Goal: Task Accomplishment & Management: Use online tool/utility

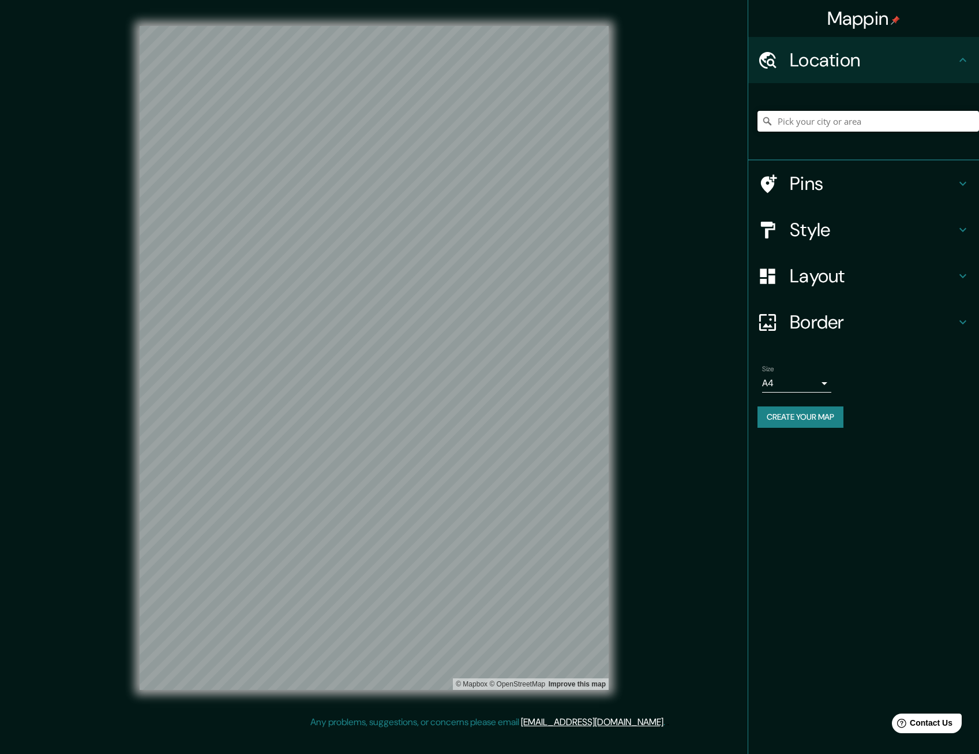
click at [827, 126] on input "Pick your city or area" at bounding box center [869, 121] width 222 height 21
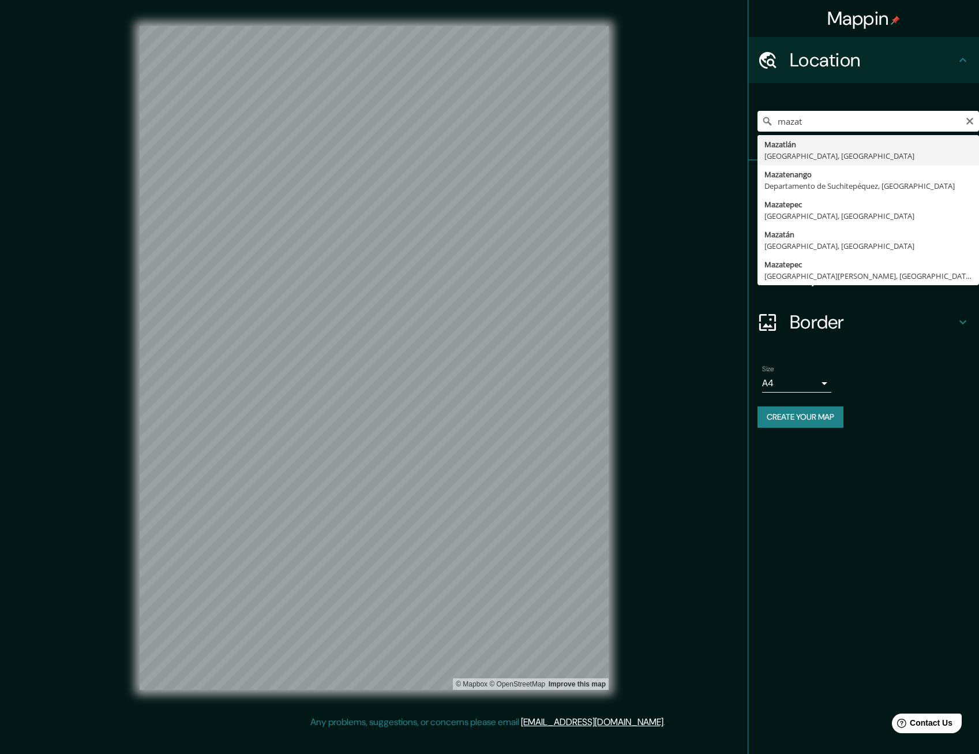
type input "[GEOGRAPHIC_DATA], [GEOGRAPHIC_DATA], [GEOGRAPHIC_DATA]"
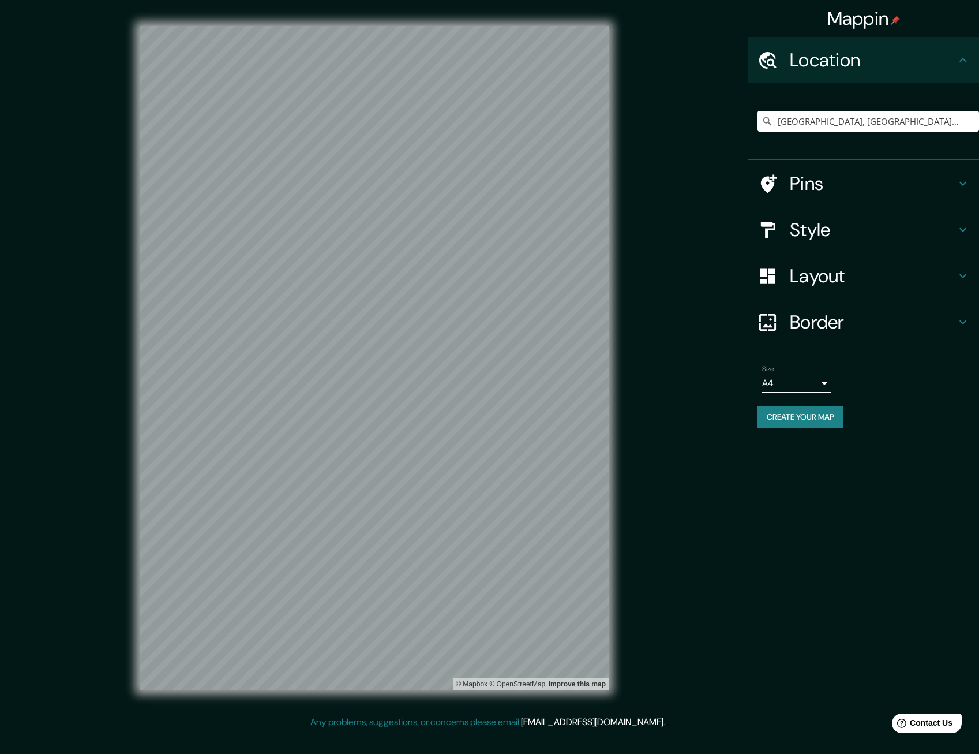
click at [839, 227] on h4 "Style" at bounding box center [873, 229] width 166 height 23
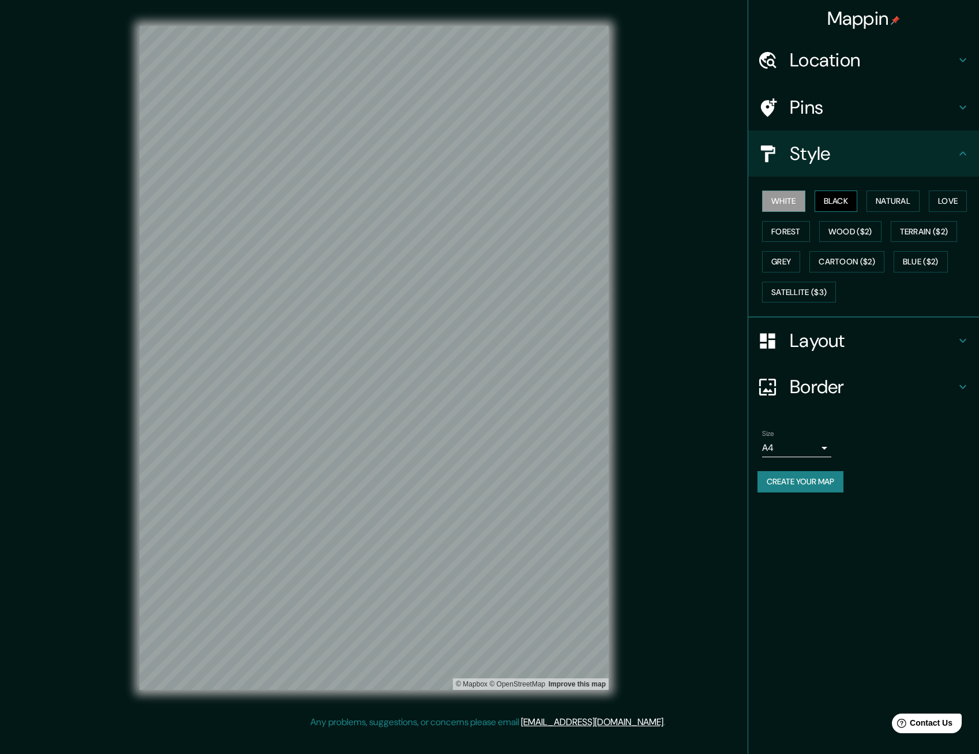
click at [831, 202] on button "Black" at bounding box center [836, 200] width 43 height 21
click at [888, 202] on button "Natural" at bounding box center [893, 200] width 53 height 21
click at [840, 208] on button "Black" at bounding box center [836, 200] width 43 height 21
click at [949, 202] on button "Love" at bounding box center [948, 200] width 38 height 21
click at [777, 258] on button "Grey" at bounding box center [781, 261] width 38 height 21
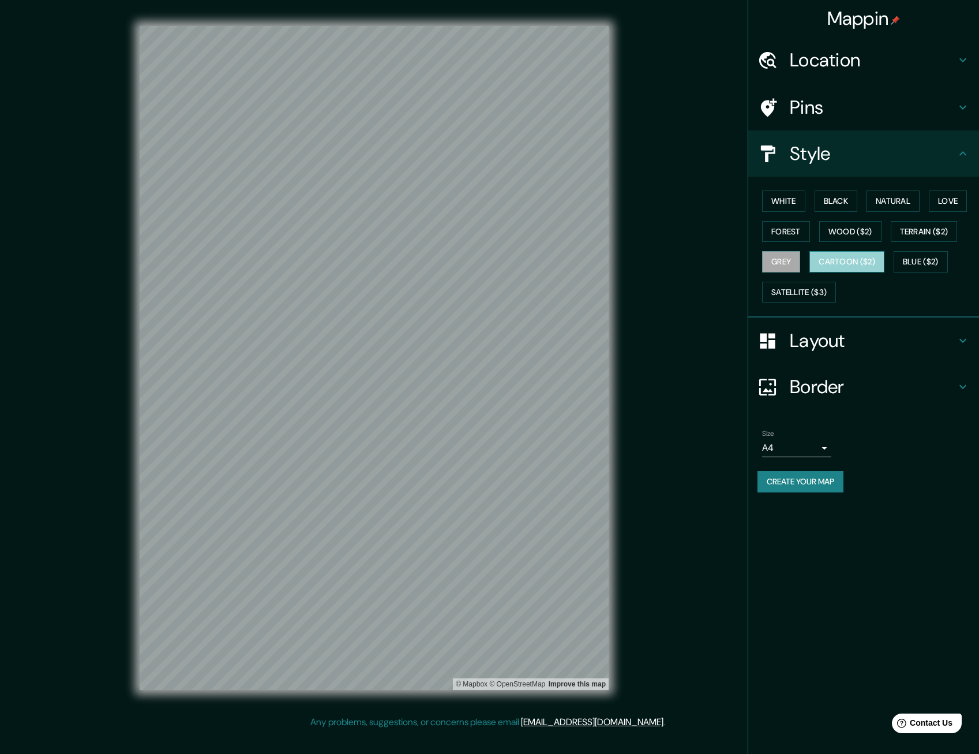
click at [842, 260] on button "Cartoon ($2)" at bounding box center [847, 261] width 75 height 21
click at [905, 262] on button "Blue ($2)" at bounding box center [921, 261] width 54 height 21
click at [831, 285] on button "Satellite ($3)" at bounding box center [799, 292] width 74 height 21
click at [780, 257] on button "Grey" at bounding box center [781, 261] width 38 height 21
click at [786, 224] on button "Forest" at bounding box center [786, 231] width 48 height 21
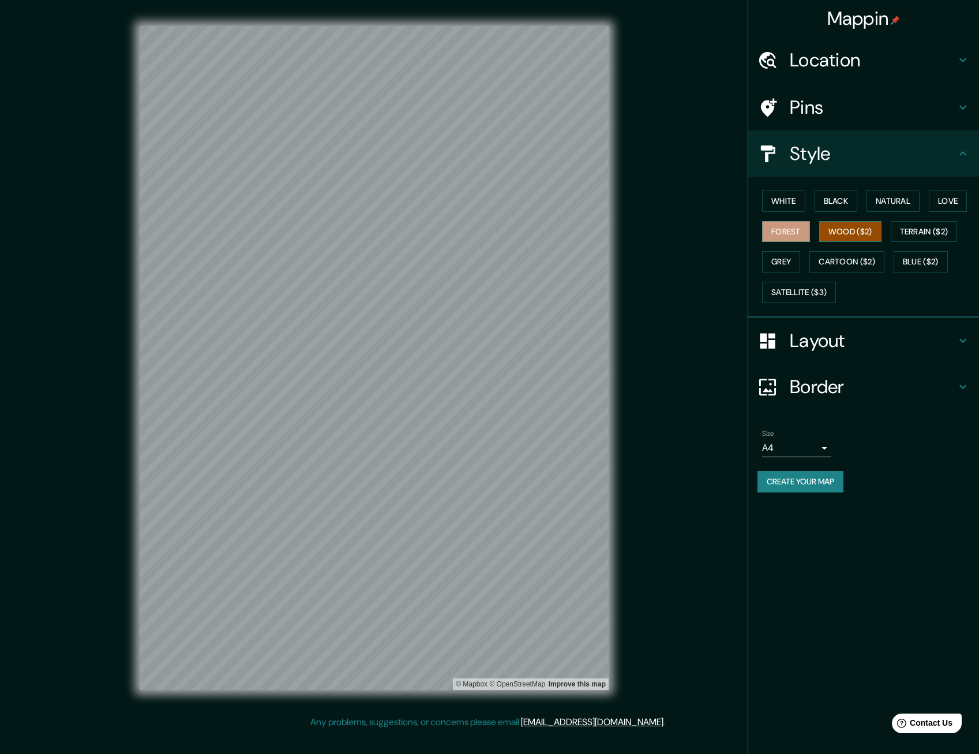
click at [852, 227] on button "Wood ($2)" at bounding box center [850, 231] width 62 height 21
click at [825, 202] on button "Black" at bounding box center [836, 200] width 43 height 21
click at [792, 202] on button "White" at bounding box center [783, 200] width 43 height 21
click at [897, 203] on button "Natural" at bounding box center [893, 200] width 53 height 21
click at [955, 196] on button "Love" at bounding box center [948, 200] width 38 height 21
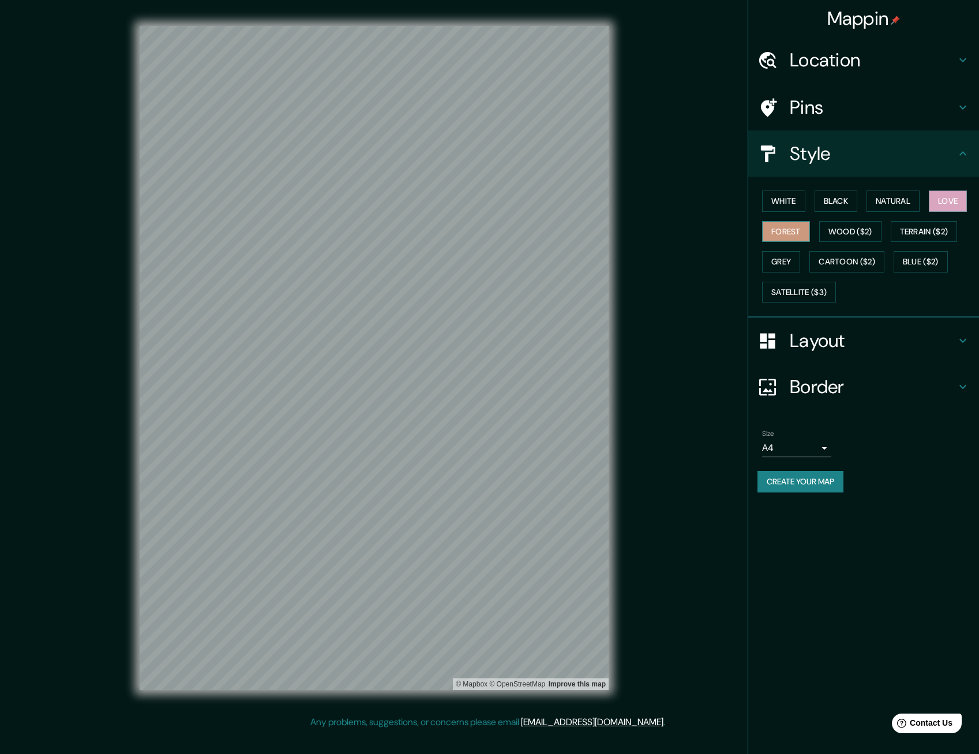
click at [795, 233] on button "Forest" at bounding box center [786, 231] width 48 height 21
click at [848, 235] on button "Wood ($2)" at bounding box center [850, 231] width 62 height 21
click at [913, 232] on button "Terrain ($2)" at bounding box center [924, 231] width 67 height 21
click at [793, 260] on button "Grey" at bounding box center [781, 261] width 38 height 21
click at [836, 265] on button "Cartoon ($2)" at bounding box center [847, 261] width 75 height 21
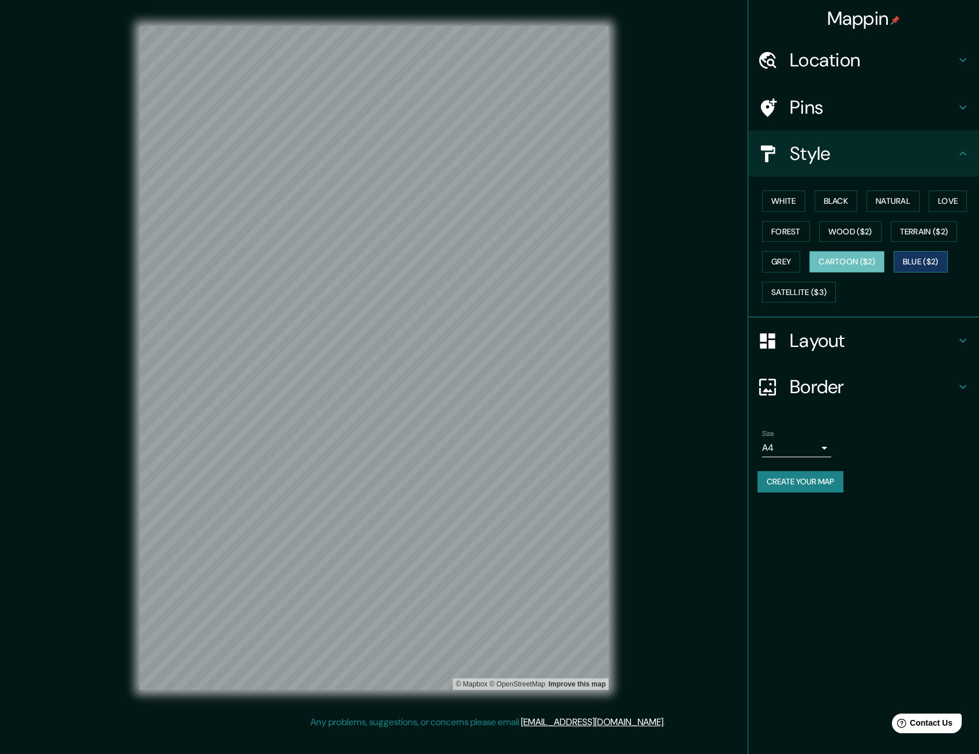
click at [924, 253] on button "Blue ($2)" at bounding box center [921, 261] width 54 height 21
